Goal: Navigation & Orientation: Find specific page/section

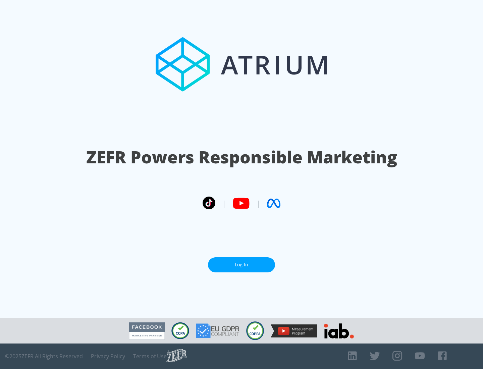
click at [242, 265] on link "Log In" at bounding box center [241, 264] width 67 height 15
